Goal: Task Accomplishment & Management: Complete application form

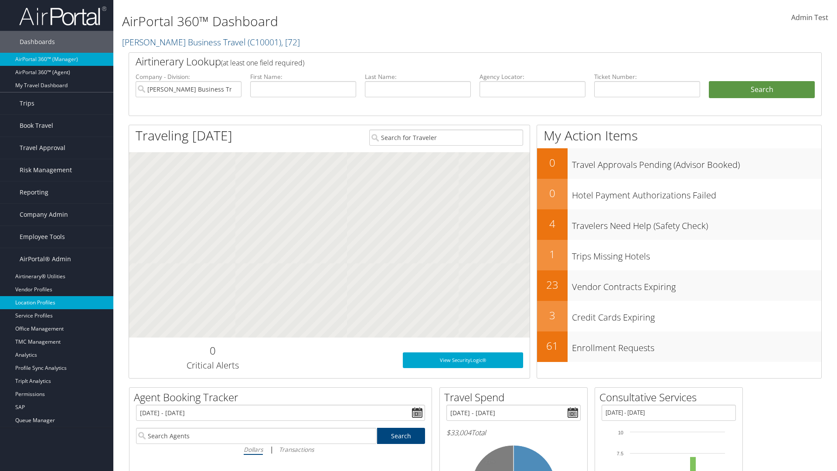
click at [57, 302] on link "Location Profiles" at bounding box center [56, 302] width 113 height 13
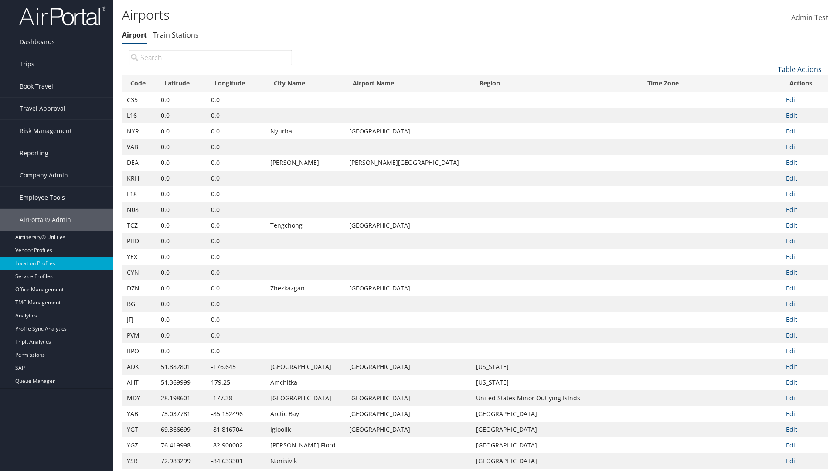
click at [799, 69] on link "Table Actions" at bounding box center [799, 69] width 44 height 10
click at [770, 82] on link "New Record" at bounding box center [770, 82] width 115 height 15
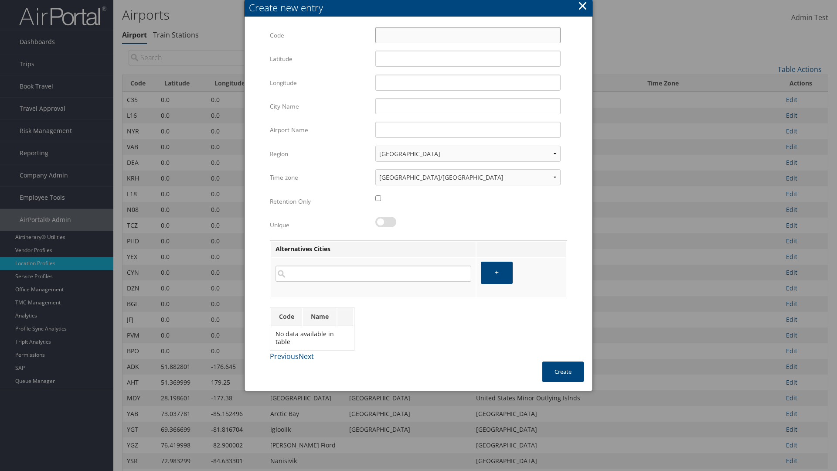
click at [467, 35] on input "Code" at bounding box center [467, 35] width 185 height 16
type input ".4"
click at [467, 58] on input "32.953182" at bounding box center [467, 59] width 185 height 16
type input "32.953182"
click at [467, 82] on input "12.016439" at bounding box center [467, 83] width 185 height 16
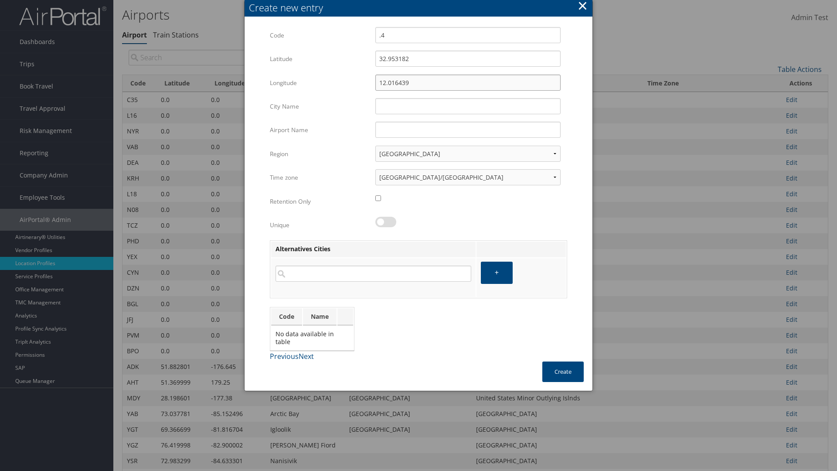
type input "12.016439"
click at [467, 106] on input "City Name" at bounding box center [467, 106] width 185 height 16
type input "Zwara"
type input ".4"
type input "Zwara"
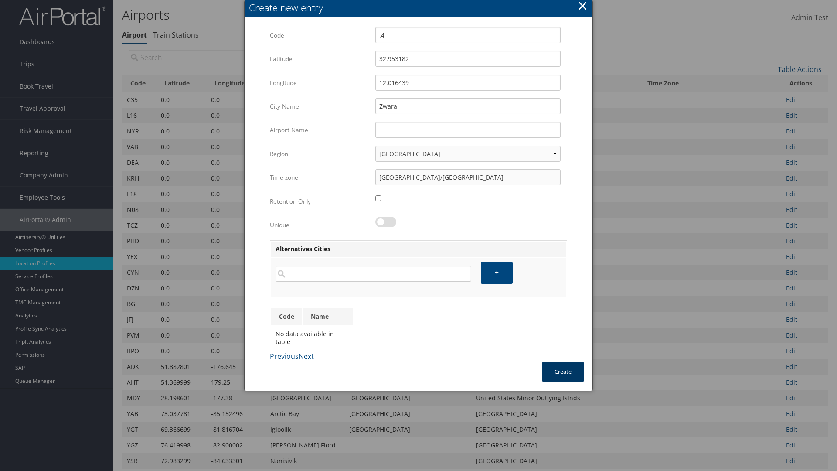
click at [562, 371] on button "Create" at bounding box center [562, 371] width 41 height 20
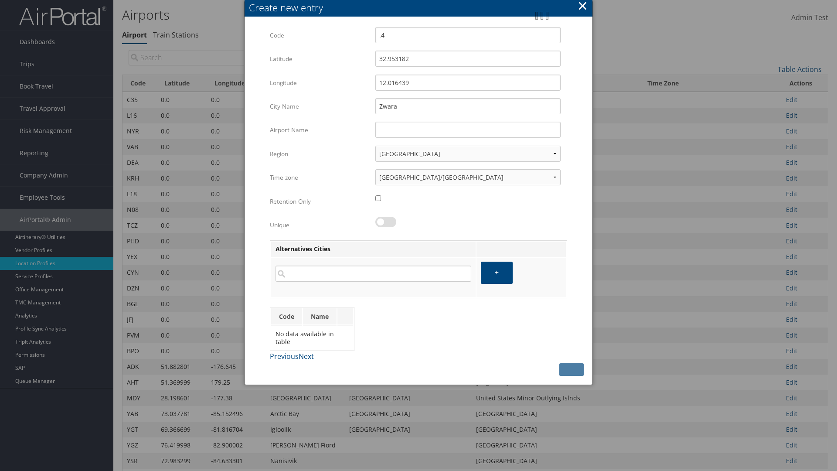
type input "Zwara"
